Goal: Navigation & Orientation: Find specific page/section

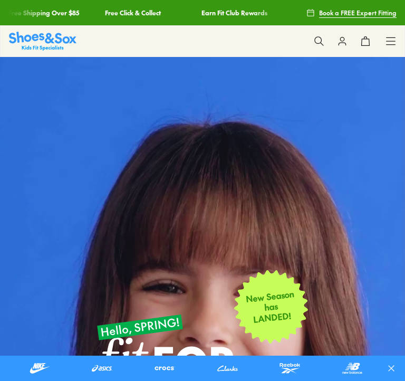
click at [396, 43] on icon at bounding box center [391, 41] width 11 height 11
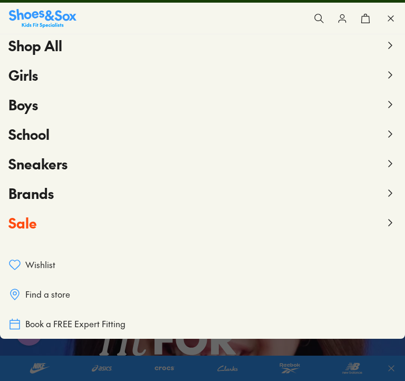
click at [52, 301] on link "Find a store" at bounding box center [202, 295] width 388 height 30
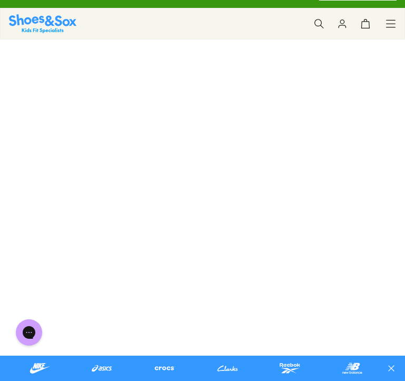
scroll to position [23, 0]
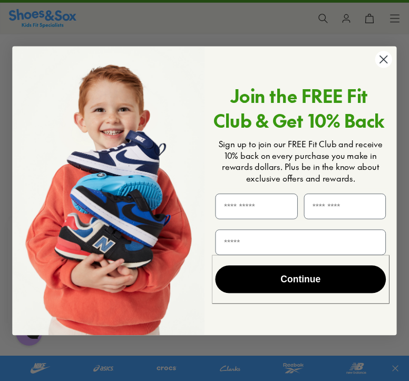
click at [382, 65] on circle "Close dialog" at bounding box center [384, 59] width 17 height 17
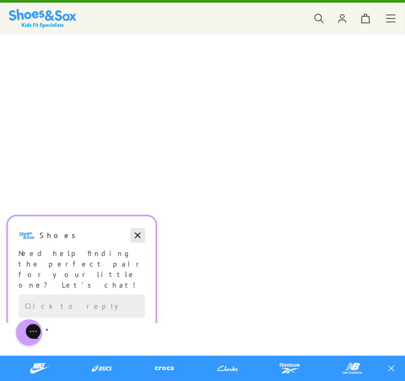
click at [138, 238] on icon "Dismiss campaign" at bounding box center [137, 235] width 11 height 13
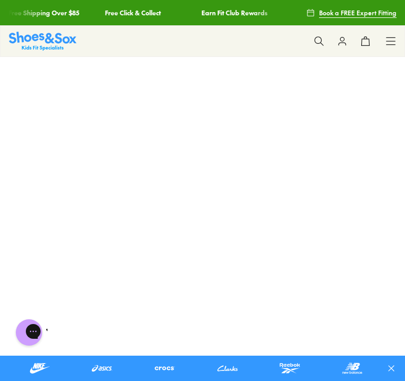
scroll to position [0, 0]
